Goal: Task Accomplishment & Management: Complete application form

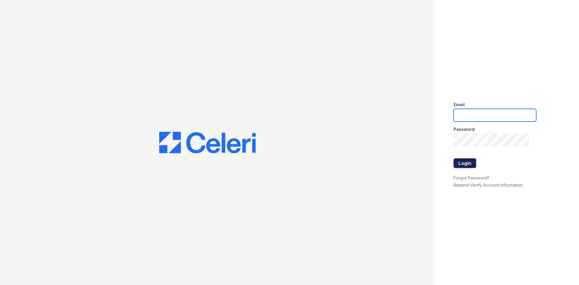
type input "catalina.pm@cafmanagement.com"
click at [460, 163] on button "Login" at bounding box center [465, 163] width 23 height 10
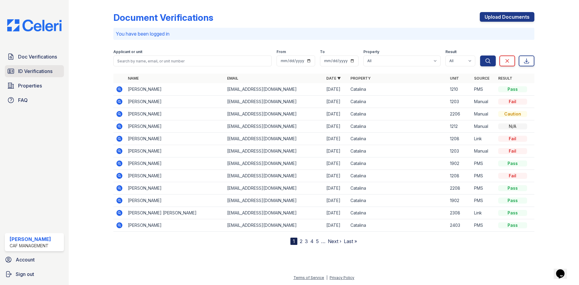
click at [45, 71] on span "ID Verifications" at bounding box center [35, 71] width 34 height 7
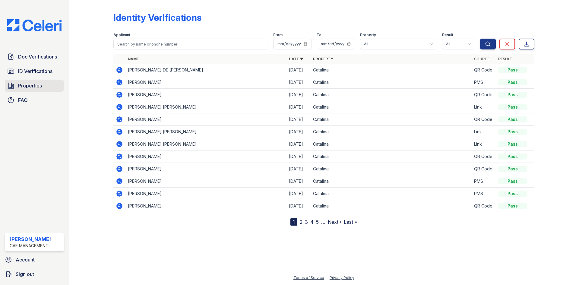
click at [37, 83] on span "Properties" at bounding box center [30, 85] width 24 height 7
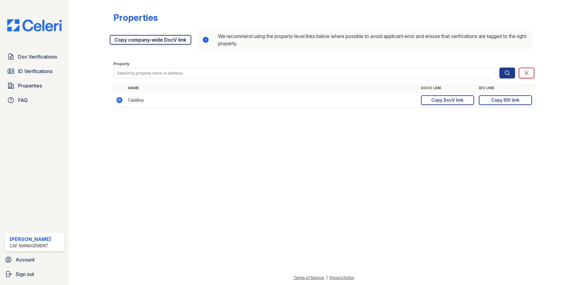
click at [153, 41] on link "Copy company-wide DocV link" at bounding box center [150, 40] width 81 height 10
click at [45, 57] on span "Doc Verifications" at bounding box center [37, 56] width 39 height 7
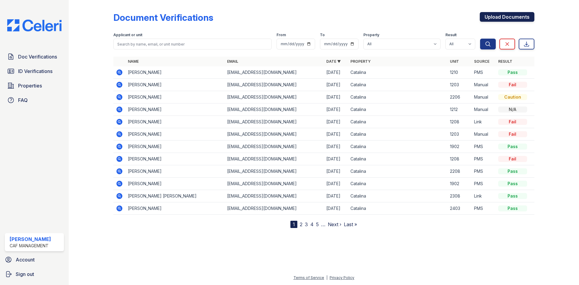
click at [516, 15] on link "Upload Documents" at bounding box center [507, 17] width 55 height 10
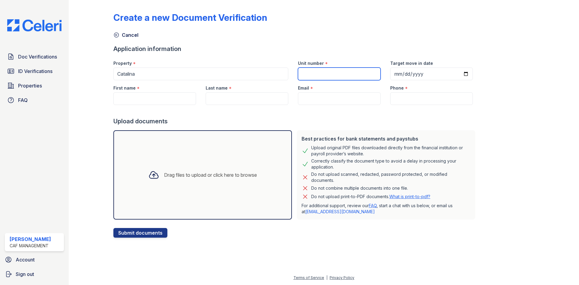
click at [318, 75] on input "Unit number" at bounding box center [339, 74] width 83 height 13
type input "2008"
type input "2025-10-03"
click at [165, 97] on input "First name" at bounding box center [154, 98] width 83 height 13
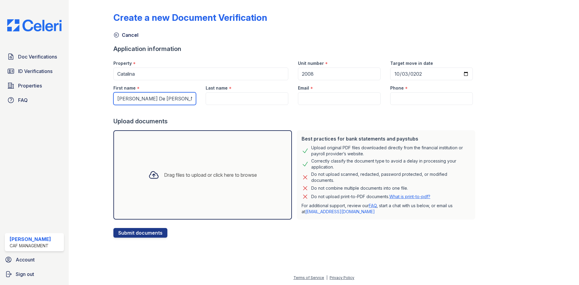
type input "Jose De Jesus"
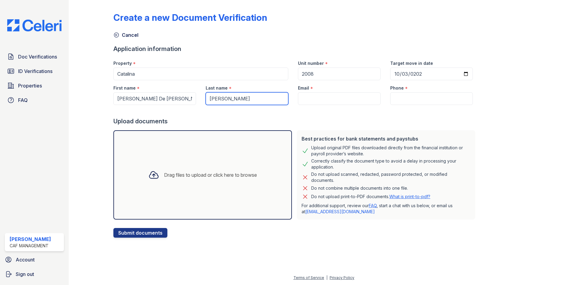
type input "Patlan Vazquez"
click at [316, 100] on input "Email" at bounding box center [339, 98] width 83 height 13
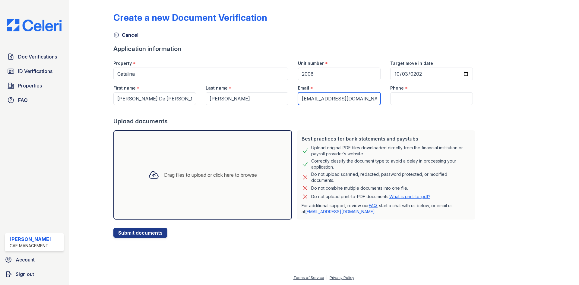
type input "jesus27pat@icloud.com"
click at [414, 100] on input "Phone" at bounding box center [431, 98] width 83 height 13
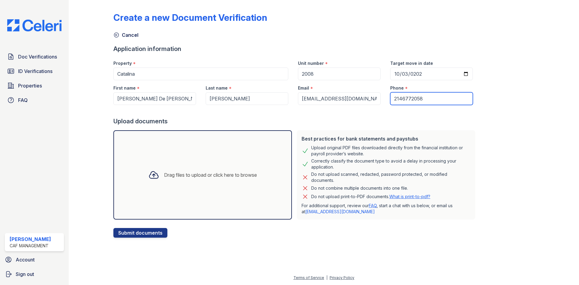
type input "2146772058"
click at [174, 176] on div "Drag files to upload or click here to browse" at bounding box center [210, 174] width 93 height 7
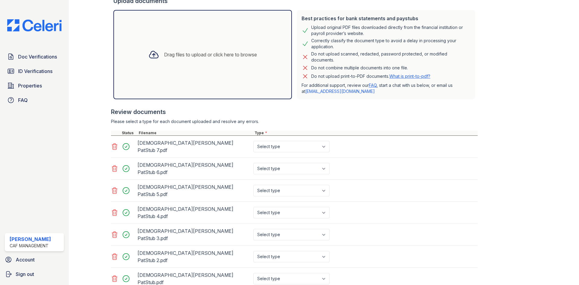
scroll to position [126, 0]
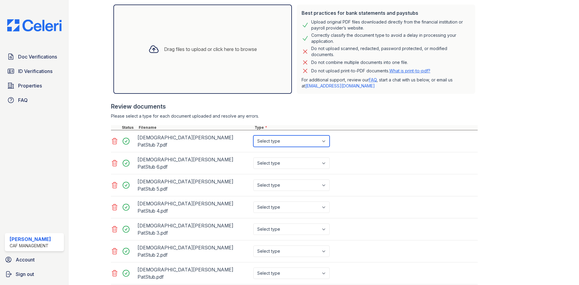
click at [313, 138] on select "Select type Paystub Bank Statement Offer Letter Tax Documents Benefit Award Let…" at bounding box center [291, 140] width 76 height 11
select select "paystub"
click at [253, 135] on select "Select type Paystub Bank Statement Offer Letter Tax Documents Benefit Award Let…" at bounding box center [291, 140] width 76 height 11
drag, startPoint x: 294, startPoint y: 153, endPoint x: 295, endPoint y: 159, distance: 6.4
click at [294, 157] on select "Select type Paystub Bank Statement Offer Letter Tax Documents Benefit Award Let…" at bounding box center [291, 162] width 76 height 11
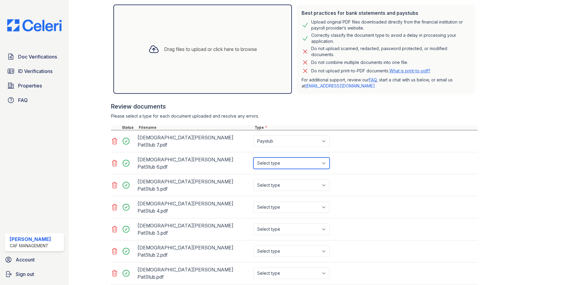
select select "paystub"
click at [253, 157] on select "Select type Paystub Bank Statement Offer Letter Tax Documents Benefit Award Let…" at bounding box center [291, 162] width 76 height 11
click at [294, 179] on select "Select type Paystub Bank Statement Offer Letter Tax Documents Benefit Award Let…" at bounding box center [291, 184] width 76 height 11
select select "paystub"
click at [253, 179] on select "Select type Paystub Bank Statement Offer Letter Tax Documents Benefit Award Let…" at bounding box center [291, 184] width 76 height 11
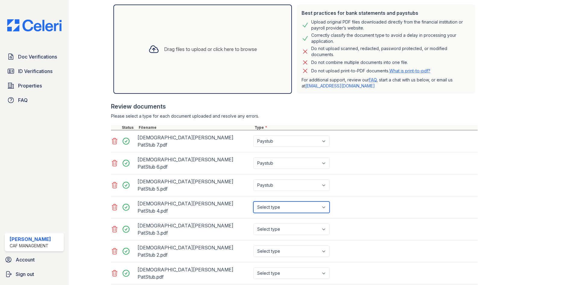
click at [293, 202] on select "Select type Paystub Bank Statement Offer Letter Tax Documents Benefit Award Let…" at bounding box center [291, 207] width 76 height 11
select select "paystub"
click at [253, 202] on select "Select type Paystub Bank Statement Offer Letter Tax Documents Benefit Award Let…" at bounding box center [291, 207] width 76 height 11
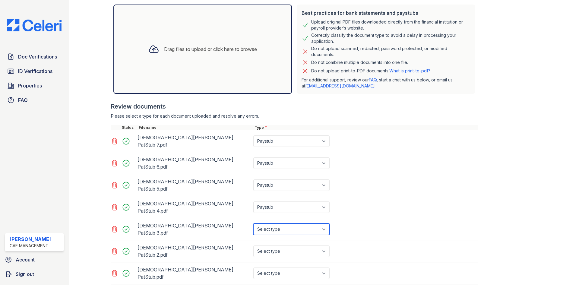
click at [294, 224] on select "Select type Paystub Bank Statement Offer Letter Tax Documents Benefit Award Let…" at bounding box center [291, 229] width 76 height 11
select select "paystub"
click at [253, 224] on select "Select type Paystub Bank Statement Offer Letter Tax Documents Benefit Award Let…" at bounding box center [291, 229] width 76 height 11
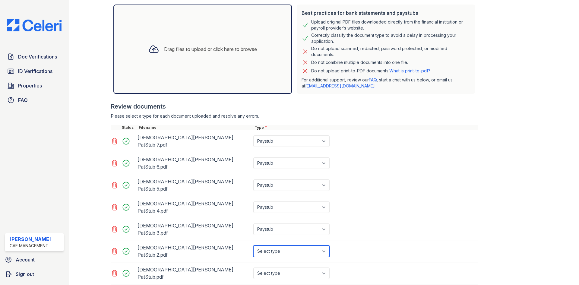
drag, startPoint x: 295, startPoint y: 219, endPoint x: 294, endPoint y: 223, distance: 3.6
click at [295, 246] on select "Select type Paystub Bank Statement Offer Letter Tax Documents Benefit Award Let…" at bounding box center [291, 251] width 76 height 11
select select "paystub"
click at [253, 246] on select "Select type Paystub Bank Statement Offer Letter Tax Documents Benefit Award Let…" at bounding box center [291, 251] width 76 height 11
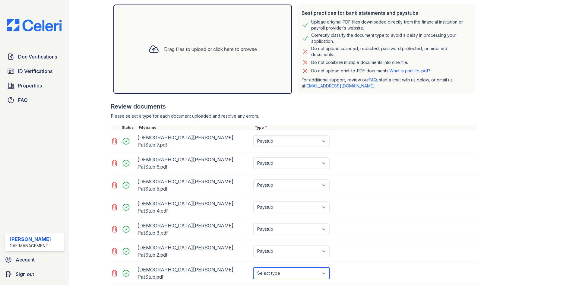
click at [290, 268] on select "Select type Paystub Bank Statement Offer Letter Tax Documents Benefit Award Let…" at bounding box center [291, 273] width 76 height 11
select select "paystub"
click at [253, 268] on select "Select type Paystub Bank Statement Offer Letter Tax Documents Benefit Award Let…" at bounding box center [291, 273] width 76 height 11
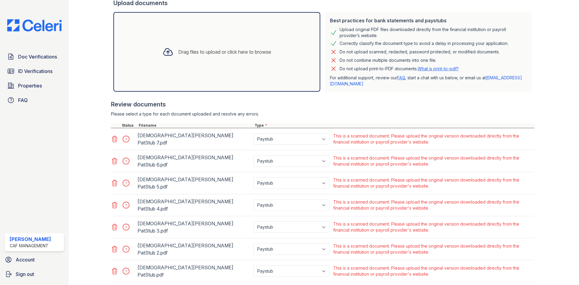
scroll to position [151, 0]
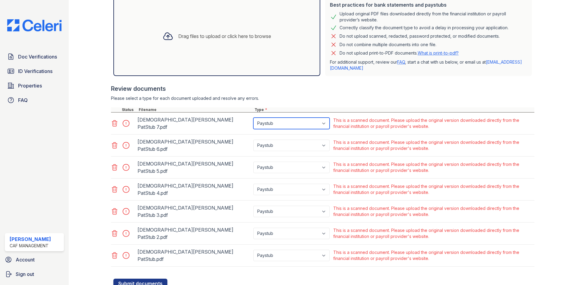
click at [309, 122] on select "Paystub Bank Statement Offer Letter Tax Documents Benefit Award Letter Investme…" at bounding box center [291, 123] width 76 height 11
select select "other"
click at [253, 118] on select "Paystub Bank Statement Offer Letter Tax Documents Benefit Award Letter Investme…" at bounding box center [291, 123] width 76 height 11
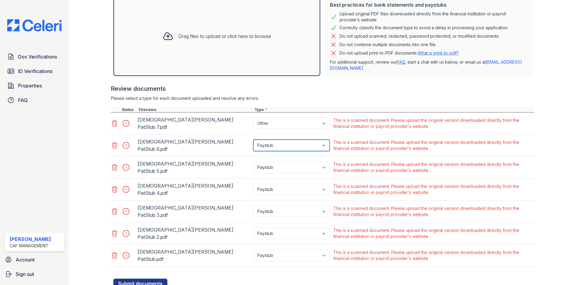
click at [287, 140] on select "Paystub Bank Statement Offer Letter Tax Documents Benefit Award Letter Investme…" at bounding box center [291, 145] width 76 height 11
select select "other"
click at [253, 140] on select "Paystub Bank Statement Offer Letter Tax Documents Benefit Award Letter Investme…" at bounding box center [291, 145] width 76 height 11
click at [286, 162] on select "Paystub Bank Statement Offer Letter Tax Documents Benefit Award Letter Investme…" at bounding box center [291, 167] width 76 height 11
select select "other"
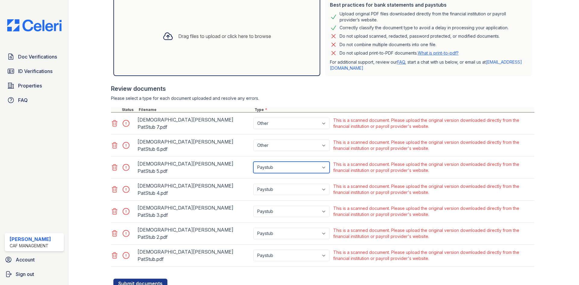
click at [253, 162] on select "Paystub Bank Statement Offer Letter Tax Documents Benefit Award Letter Investme…" at bounding box center [291, 167] width 76 height 11
click at [295, 184] on select "Paystub Bank Statement Offer Letter Tax Documents Benefit Award Letter Investme…" at bounding box center [291, 189] width 76 height 11
select select "other"
click at [253, 184] on select "Paystub Bank Statement Offer Letter Tax Documents Benefit Award Letter Investme…" at bounding box center [291, 189] width 76 height 11
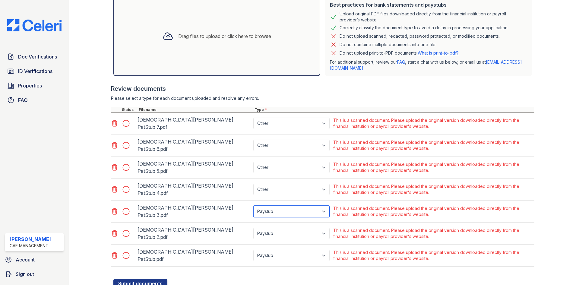
click at [293, 206] on select "Paystub Bank Statement Offer Letter Tax Documents Benefit Award Letter Investme…" at bounding box center [291, 211] width 76 height 11
select select "other"
click at [253, 206] on select "Paystub Bank Statement Offer Letter Tax Documents Benefit Award Letter Investme…" at bounding box center [291, 211] width 76 height 11
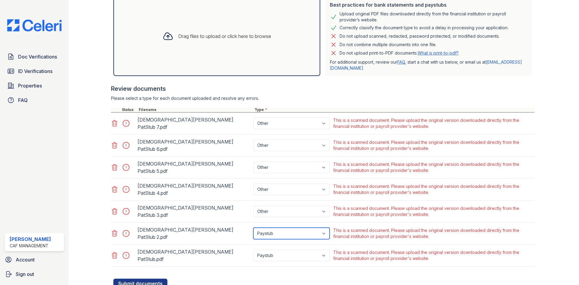
click at [286, 228] on select "Paystub Bank Statement Offer Letter Tax Documents Benefit Award Letter Investme…" at bounding box center [291, 233] width 76 height 11
select select "other"
click at [253, 228] on select "Paystub Bank Statement Offer Letter Tax Documents Benefit Award Letter Investme…" at bounding box center [291, 233] width 76 height 11
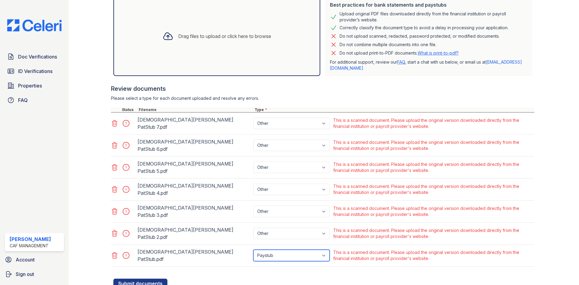
click at [284, 250] on select "Paystub Bank Statement Offer Letter Tax Documents Benefit Award Letter Investme…" at bounding box center [291, 255] width 76 height 11
select select "other"
click at [253, 250] on select "Paystub Bank Statement Offer Letter Tax Documents Benefit Award Letter Investme…" at bounding box center [291, 255] width 76 height 11
click at [115, 164] on icon at bounding box center [114, 167] width 5 height 6
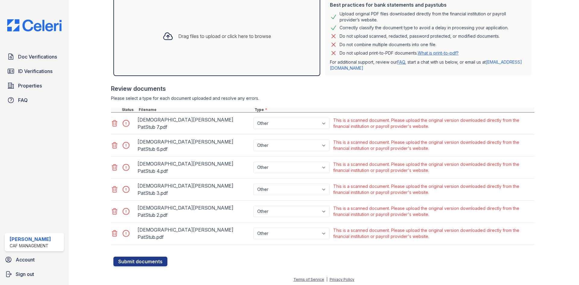
scroll to position [138, 0]
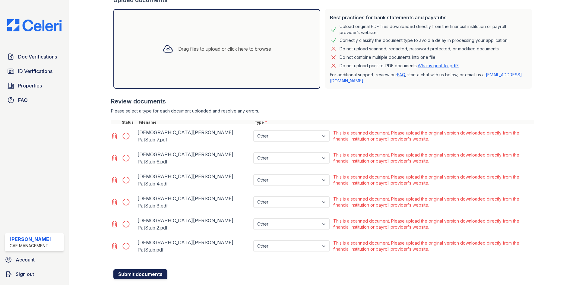
click at [144, 269] on button "Submit documents" at bounding box center [140, 274] width 54 height 10
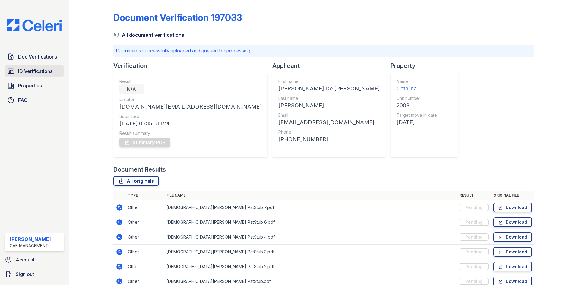
click at [43, 73] on span "ID Verifications" at bounding box center [35, 71] width 34 height 7
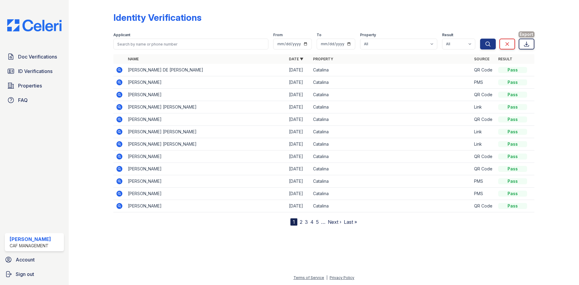
click at [531, 41] on link "Export" at bounding box center [527, 44] width 16 height 11
click at [119, 70] on icon at bounding box center [119, 70] width 2 height 2
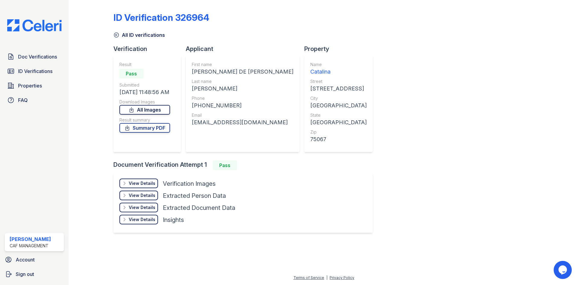
click at [156, 108] on link "All Images" at bounding box center [144, 110] width 51 height 10
click at [142, 183] on div "View Details" at bounding box center [142, 183] width 27 height 6
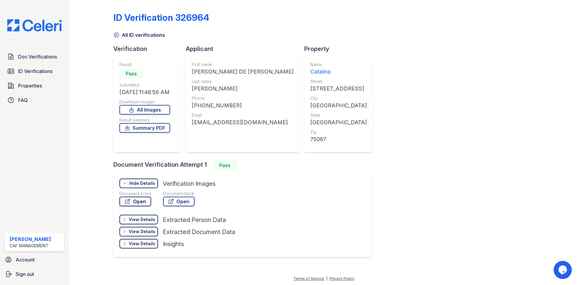
click at [142, 200] on link "Open" at bounding box center [135, 202] width 32 height 10
click at [41, 57] on span "Doc Verifications" at bounding box center [37, 56] width 39 height 7
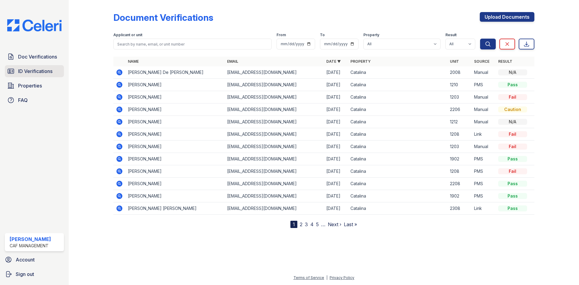
click at [43, 72] on span "ID Verifications" at bounding box center [35, 71] width 34 height 7
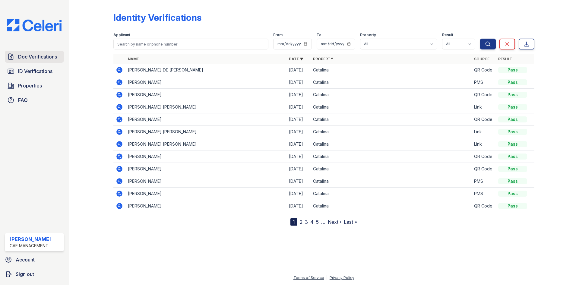
click at [48, 56] on span "Doc Verifications" at bounding box center [37, 56] width 39 height 7
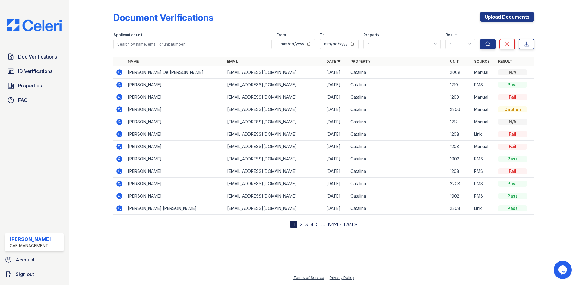
click at [119, 83] on icon at bounding box center [119, 84] width 7 height 7
click at [35, 54] on span "Doc Verifications" at bounding box center [37, 56] width 39 height 7
click at [35, 55] on span "Doc Verifications" at bounding box center [37, 56] width 39 height 7
click at [117, 71] on icon at bounding box center [119, 72] width 6 height 6
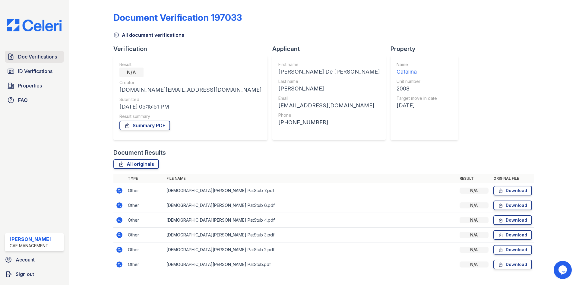
click at [38, 57] on span "Doc Verifications" at bounding box center [37, 56] width 39 height 7
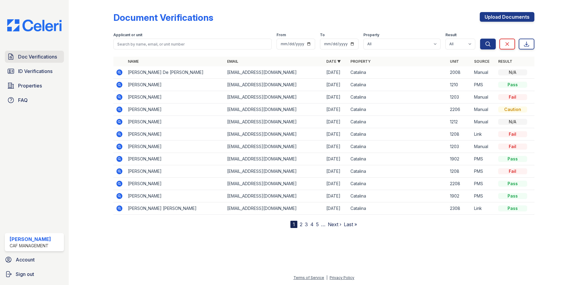
click at [44, 56] on span "Doc Verifications" at bounding box center [37, 56] width 39 height 7
click at [116, 71] on icon at bounding box center [119, 72] width 7 height 7
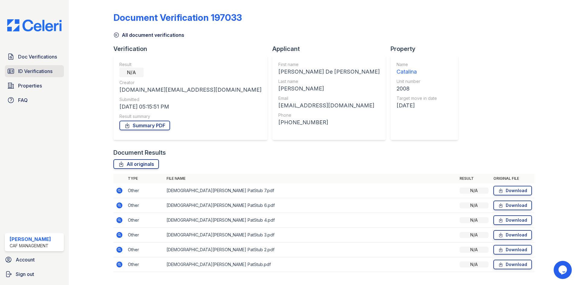
click at [41, 71] on span "ID Verifications" at bounding box center [35, 71] width 34 height 7
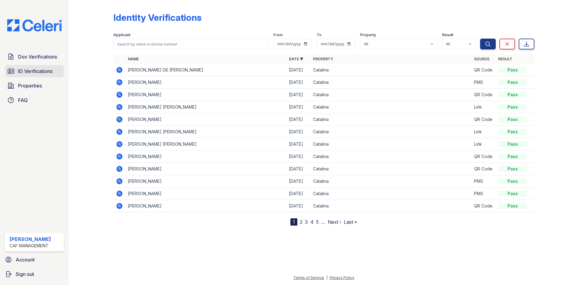
click at [37, 68] on span "ID Verifications" at bounding box center [35, 71] width 34 height 7
click at [118, 70] on icon at bounding box center [119, 69] width 7 height 7
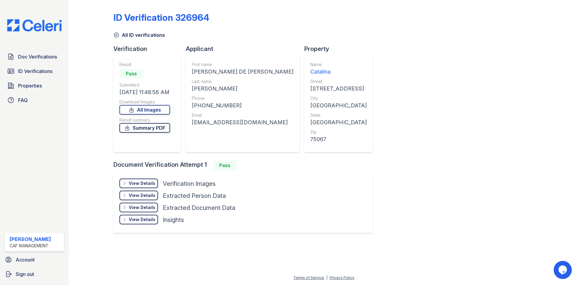
click at [150, 127] on link "Summary PDF" at bounding box center [144, 128] width 51 height 10
click at [32, 56] on span "Doc Verifications" at bounding box center [37, 56] width 39 height 7
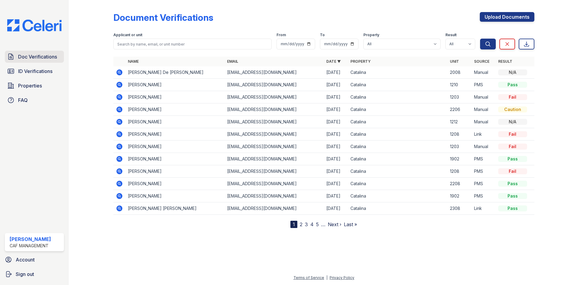
click at [53, 58] on span "Doc Verifications" at bounding box center [37, 56] width 39 height 7
click at [119, 71] on icon at bounding box center [119, 72] width 7 height 7
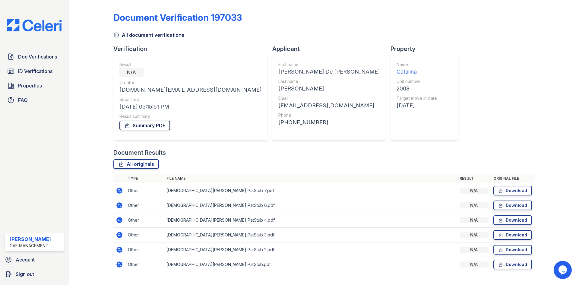
click at [158, 123] on link "Summary PDF" at bounding box center [144, 126] width 51 height 10
click at [120, 191] on icon at bounding box center [119, 190] width 7 height 7
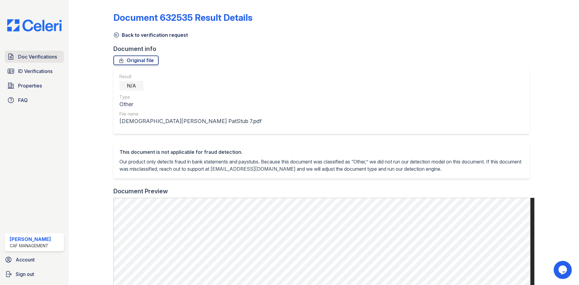
click at [39, 57] on span "Doc Verifications" at bounding box center [37, 56] width 39 height 7
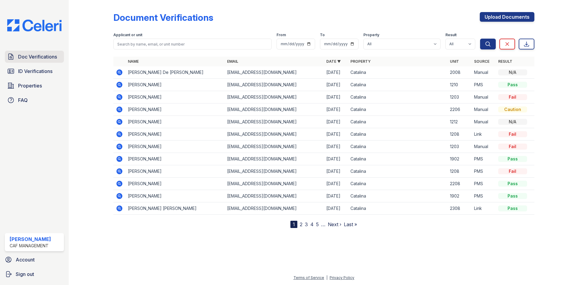
click at [46, 56] on span "Doc Verifications" at bounding box center [37, 56] width 39 height 7
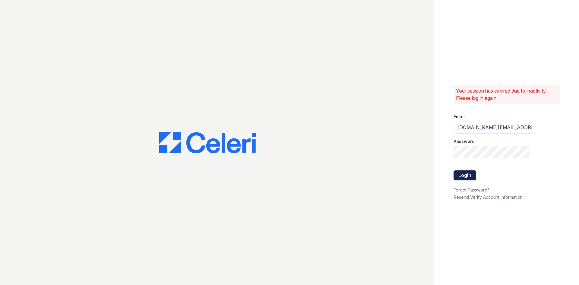
click at [465, 176] on button "Login" at bounding box center [465, 175] width 23 height 10
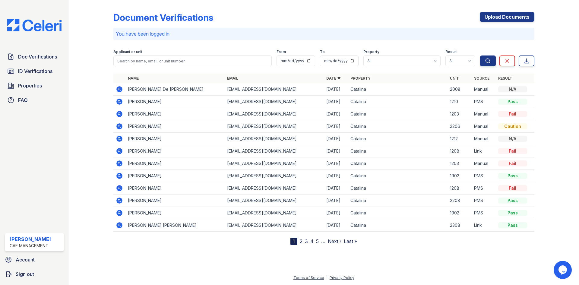
click at [121, 101] on icon at bounding box center [119, 102] width 6 height 6
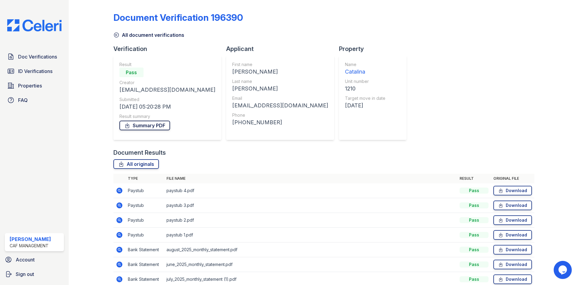
click at [151, 125] on link "Summary PDF" at bounding box center [144, 126] width 51 height 10
click at [47, 71] on span "ID Verifications" at bounding box center [35, 71] width 34 height 7
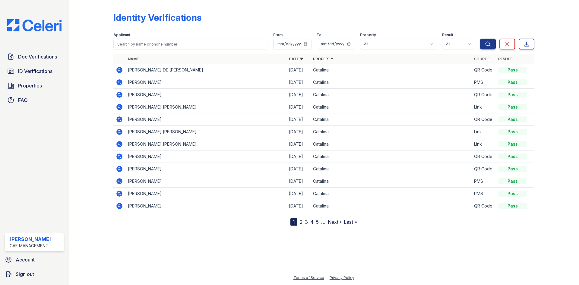
click at [120, 81] on icon at bounding box center [119, 82] width 6 height 6
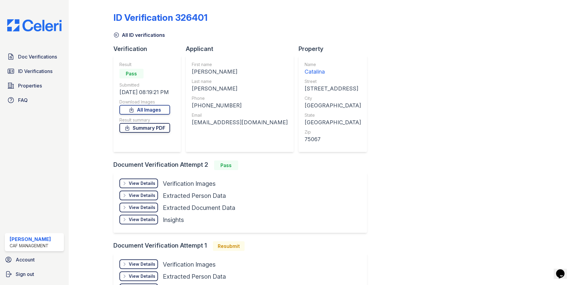
click at [157, 127] on link "Summary PDF" at bounding box center [144, 128] width 51 height 10
click at [147, 108] on link "All Images" at bounding box center [144, 110] width 51 height 10
click at [143, 182] on div "View Details" at bounding box center [142, 183] width 27 height 6
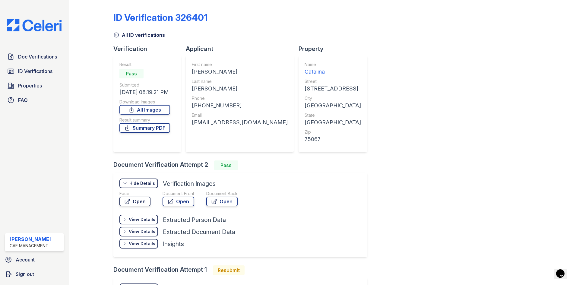
click at [140, 202] on link "Open" at bounding box center [134, 202] width 31 height 10
click at [179, 200] on link "Open" at bounding box center [179, 202] width 32 height 10
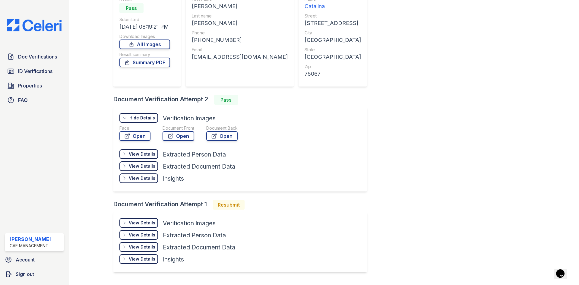
scroll to position [52, 0]
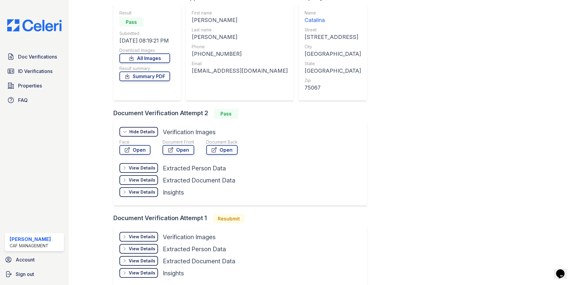
click at [140, 179] on div "View Details" at bounding box center [142, 180] width 27 height 6
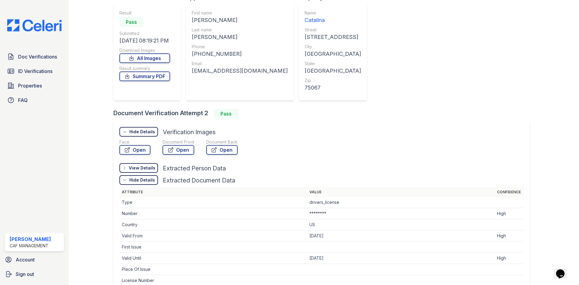
click at [143, 165] on div "View Details" at bounding box center [142, 168] width 27 height 6
